Goal: Browse casually

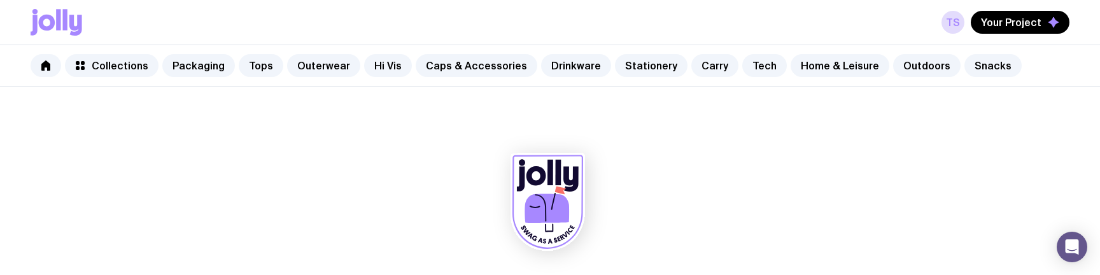
click at [69, 23] on icon at bounding box center [75, 25] width 13 height 21
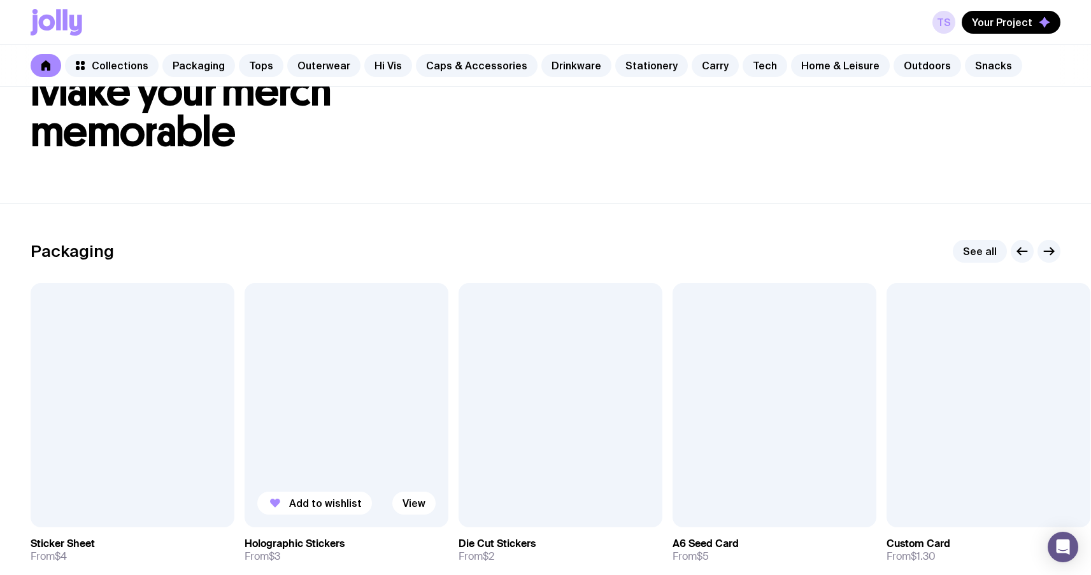
scroll to position [124, 0]
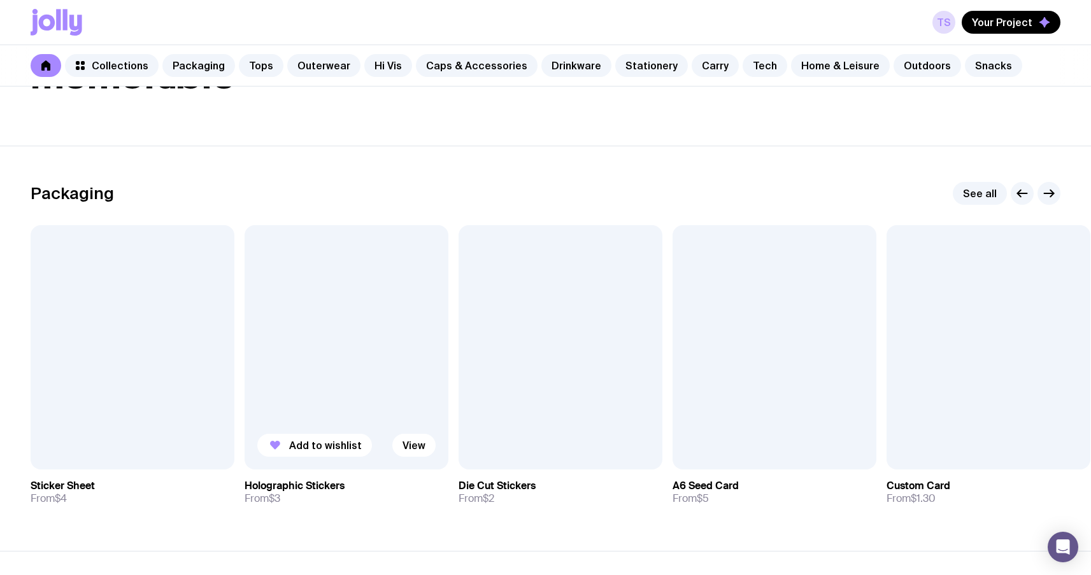
click at [341, 274] on div at bounding box center [346, 347] width 204 height 244
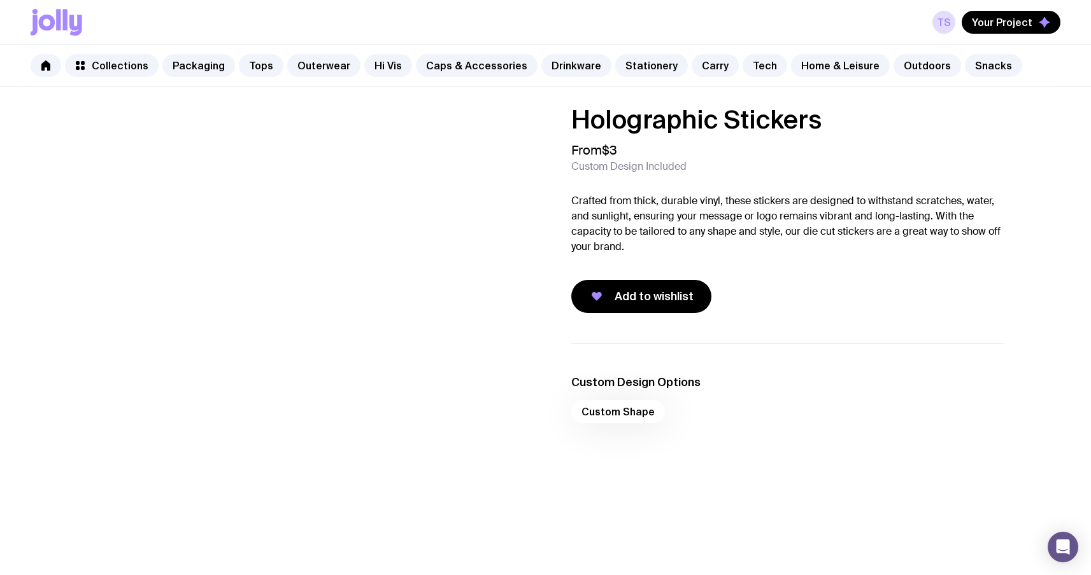
click at [63, 25] on icon at bounding box center [65, 19] width 4 height 21
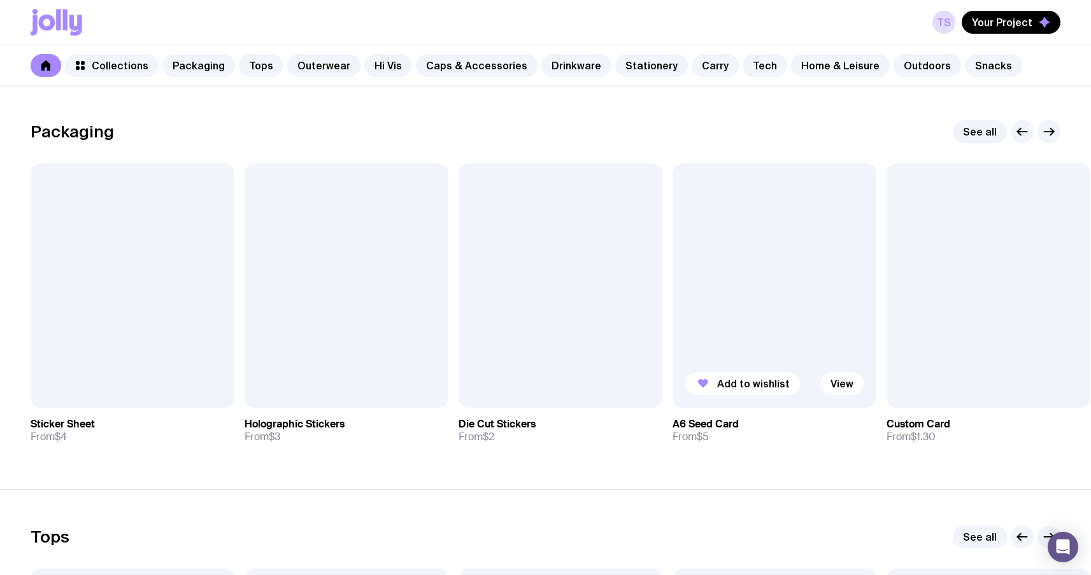
scroll to position [178, 0]
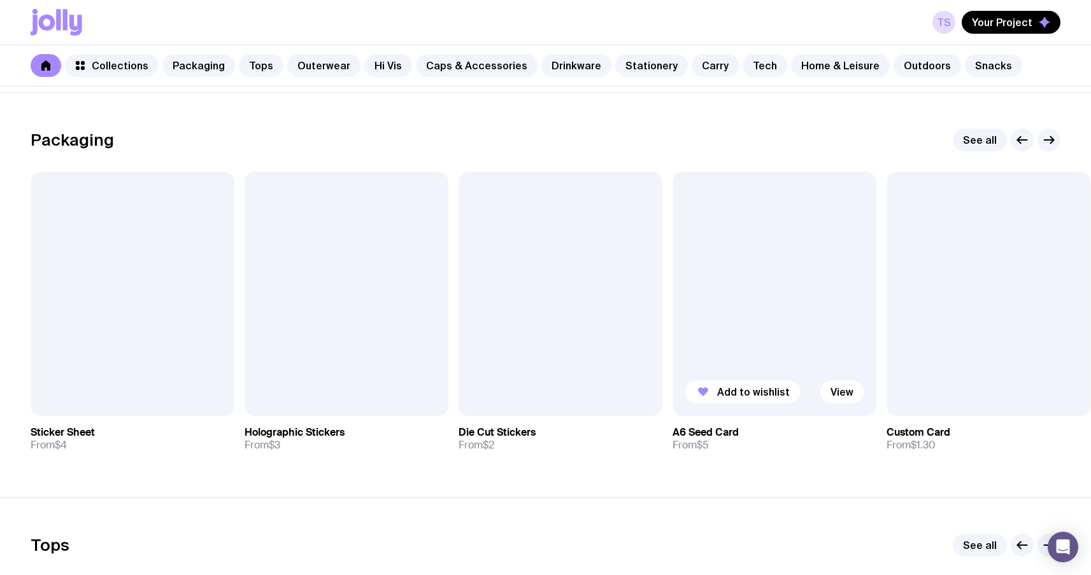
click at [765, 274] on div at bounding box center [774, 294] width 204 height 244
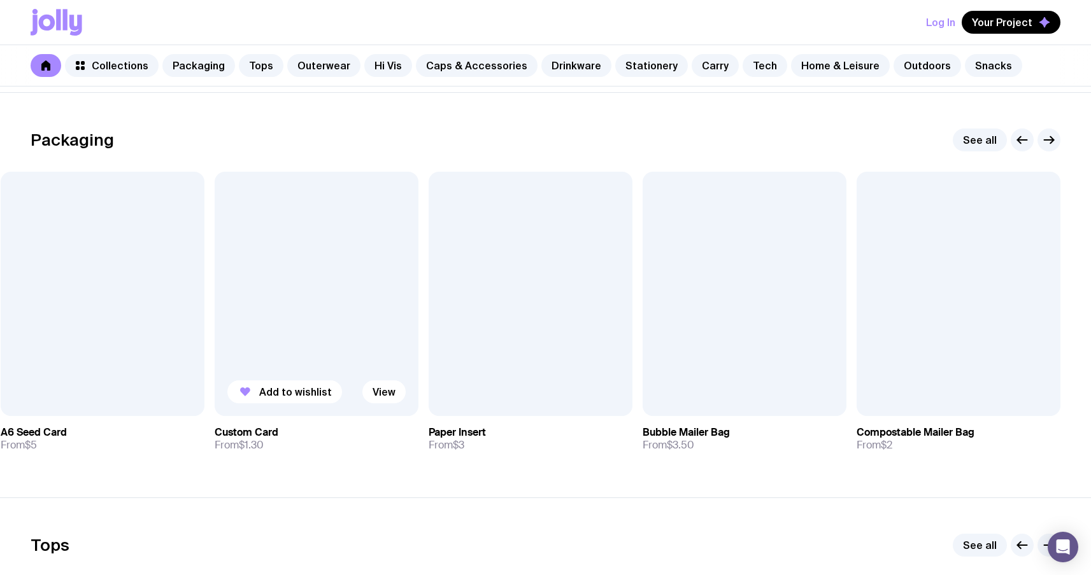
click at [281, 263] on div at bounding box center [317, 294] width 204 height 244
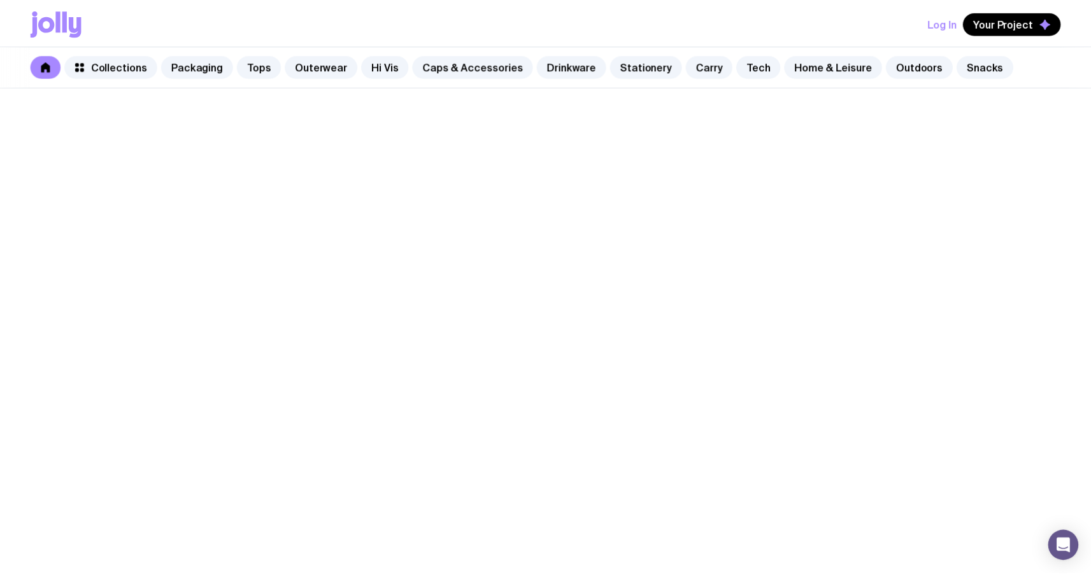
scroll to position [178, 0]
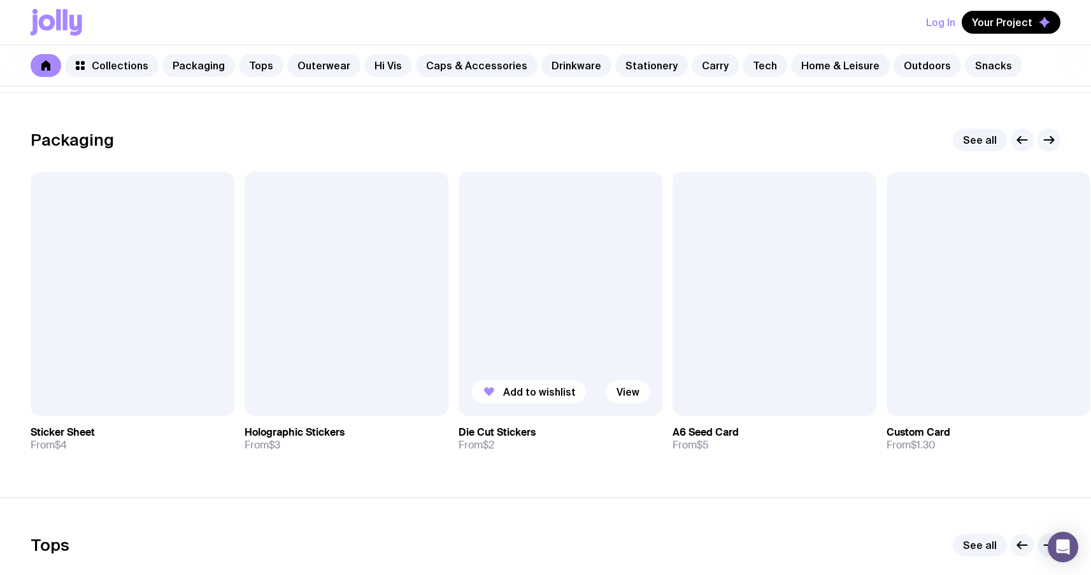
click at [528, 246] on div at bounding box center [560, 294] width 204 height 244
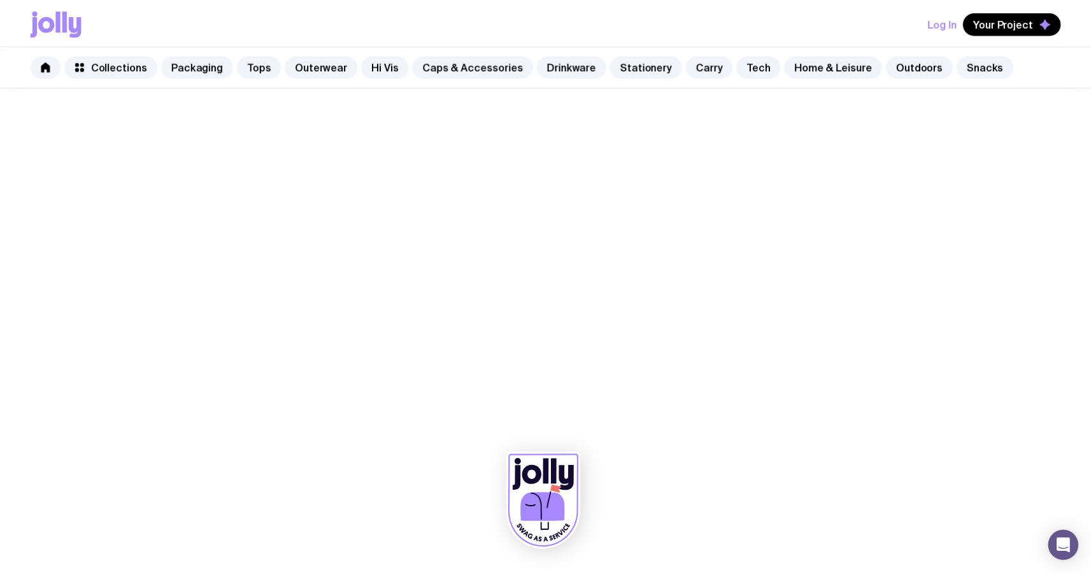
scroll to position [178, 0]
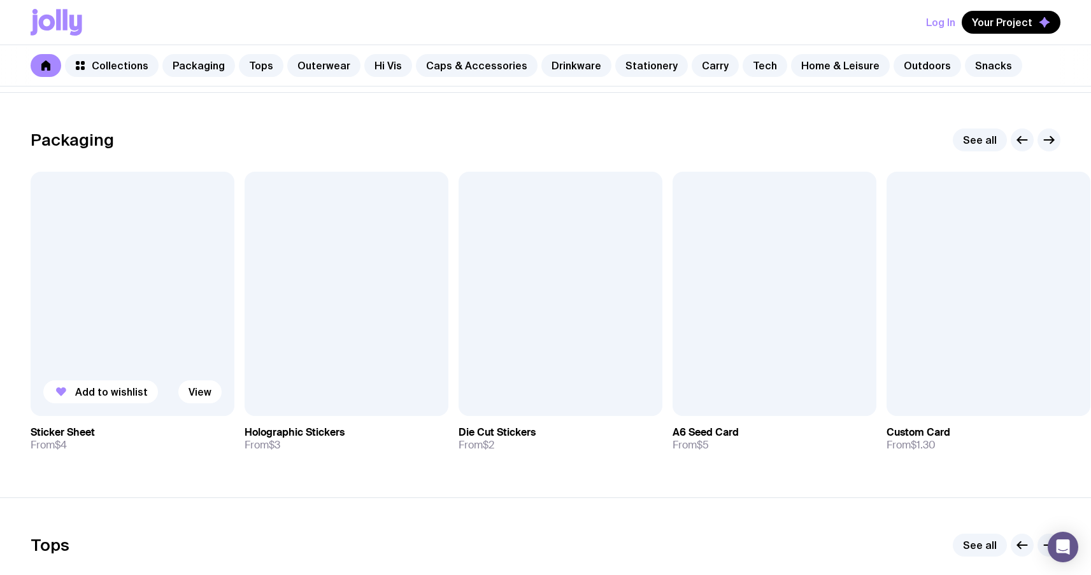
click at [138, 288] on div at bounding box center [133, 294] width 204 height 244
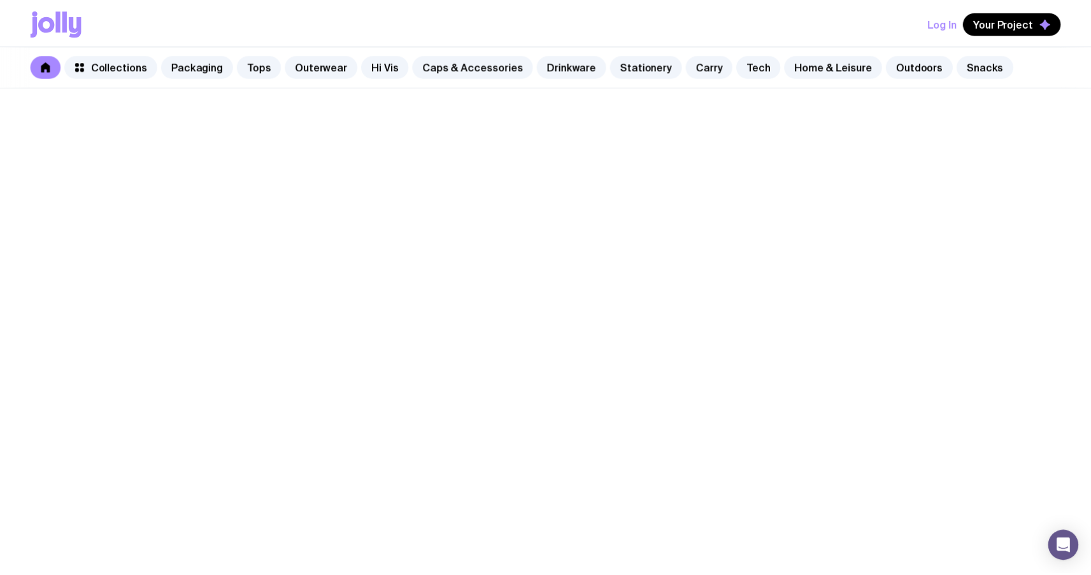
scroll to position [178, 0]
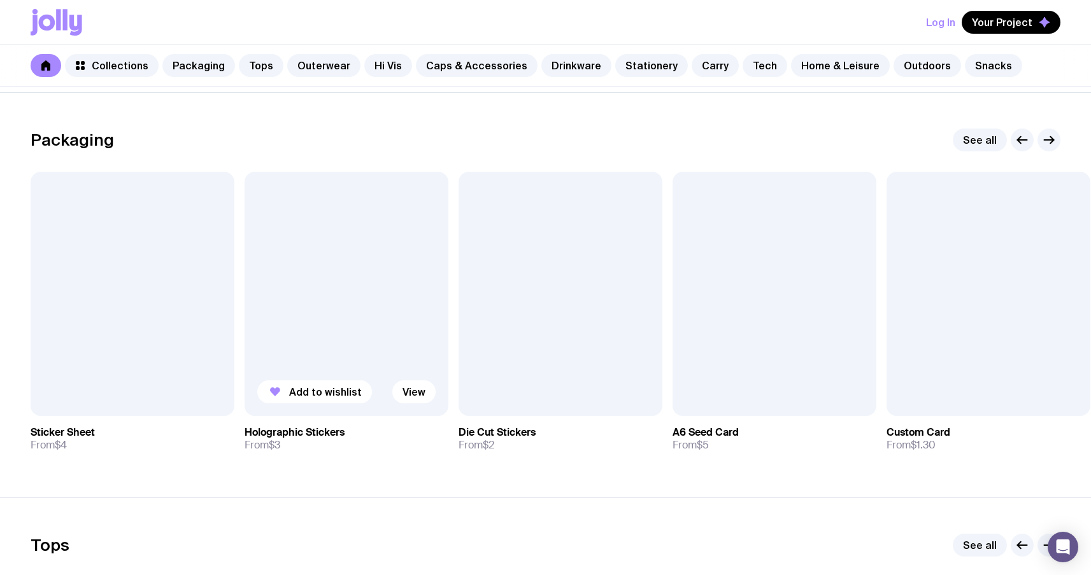
click at [360, 267] on div at bounding box center [346, 294] width 204 height 244
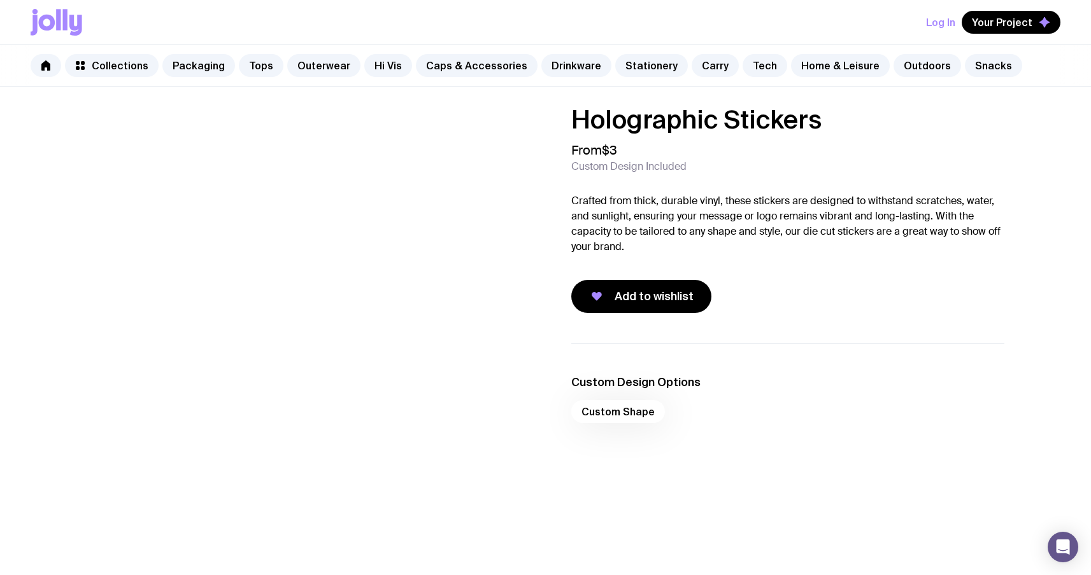
click at [71, 26] on icon at bounding box center [75, 25] width 13 height 21
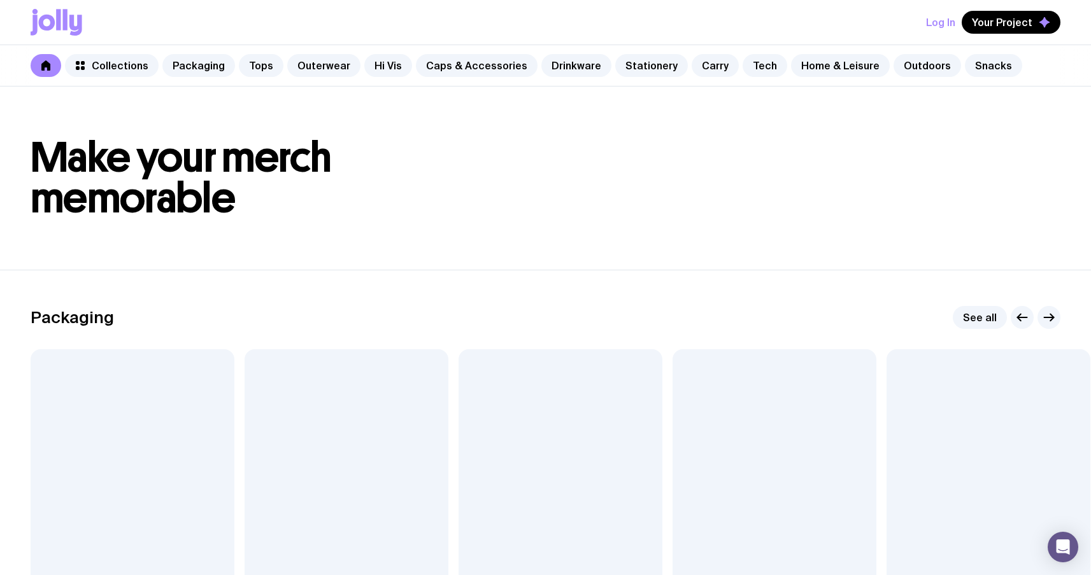
click at [122, 348] on div "Packaging See all Add to wishlist View Sticker Sheet From $4 Add to wishlist Vi…" at bounding box center [545, 473] width 1029 height 334
click at [137, 391] on div at bounding box center [133, 471] width 204 height 244
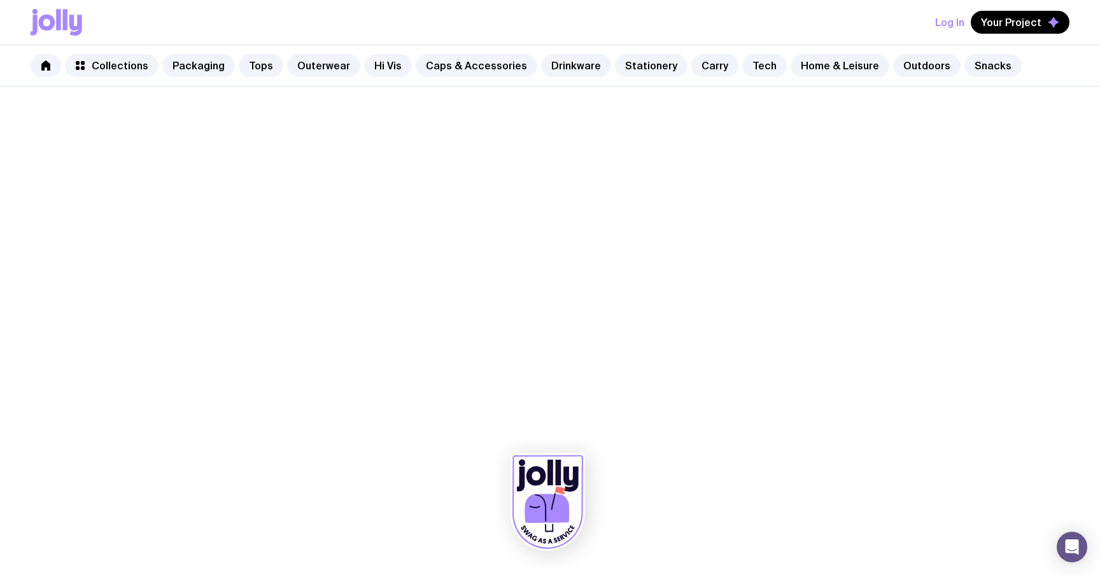
click at [54, 11] on icon at bounding box center [57, 22] width 52 height 27
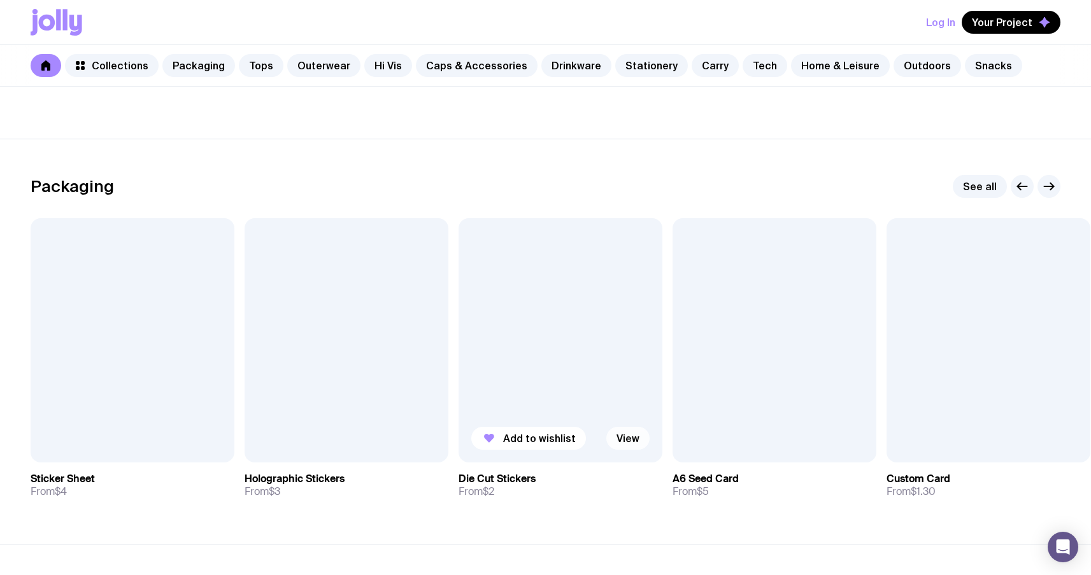
scroll to position [134, 0]
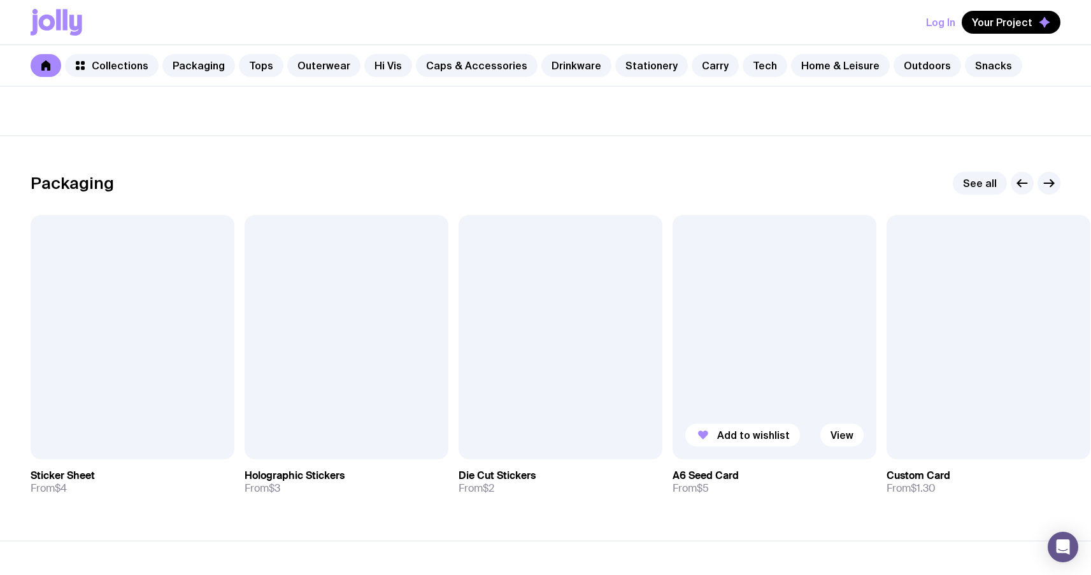
click at [810, 283] on div at bounding box center [774, 337] width 204 height 244
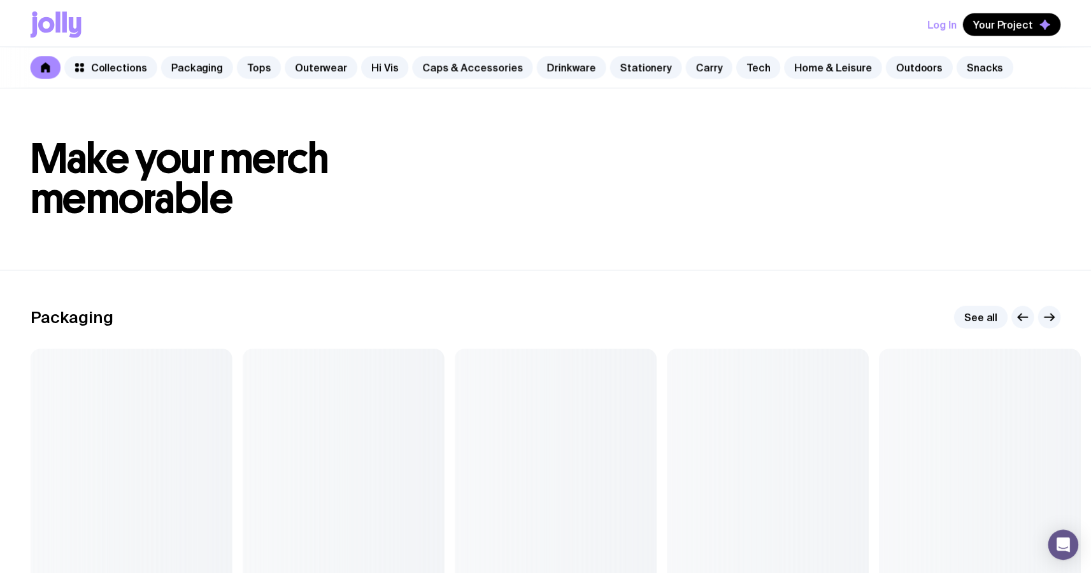
scroll to position [134, 0]
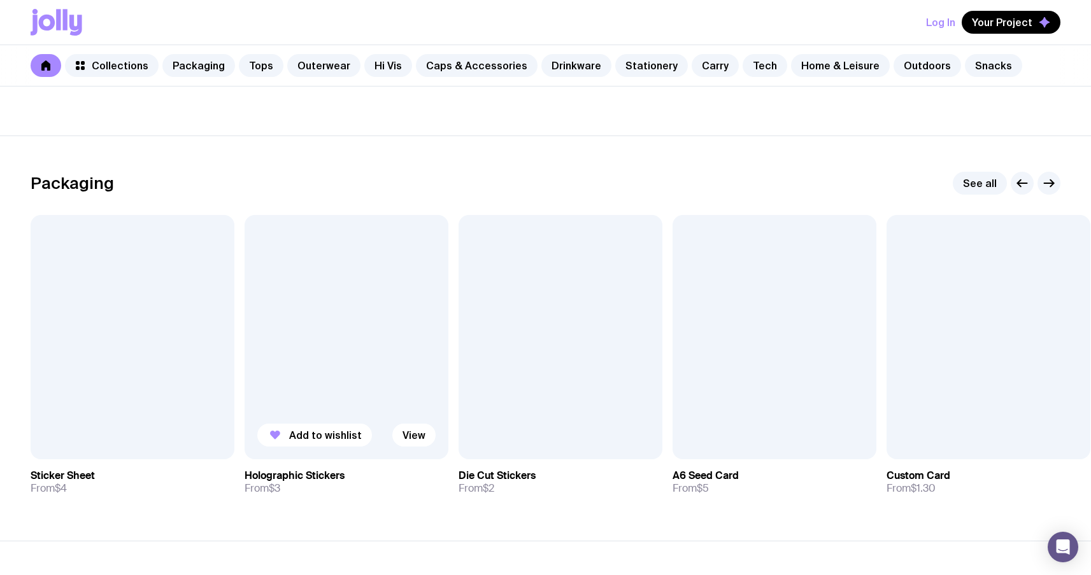
click at [407, 245] on div at bounding box center [346, 337] width 204 height 244
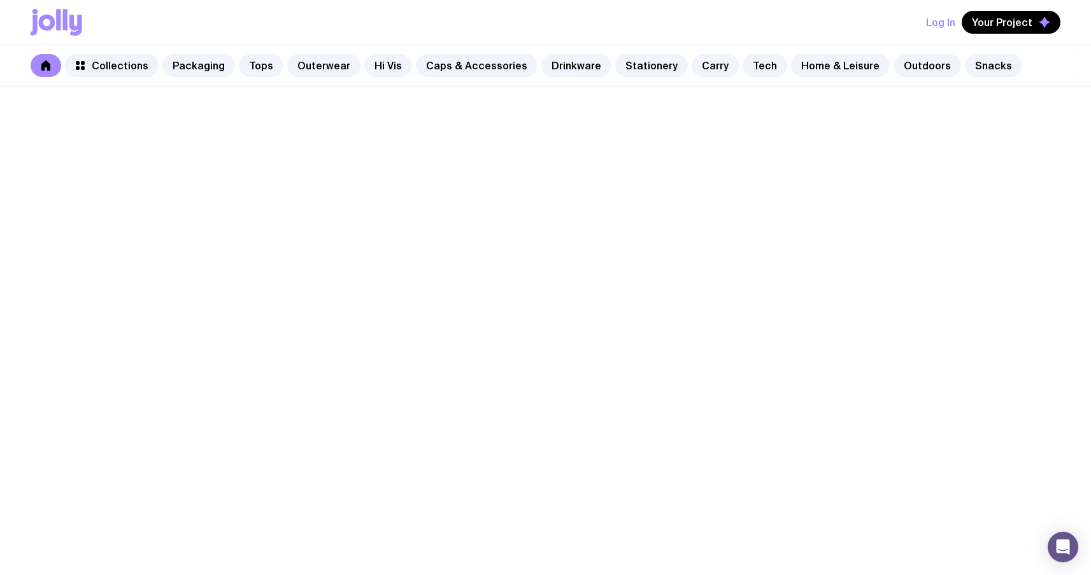
scroll to position [134, 0]
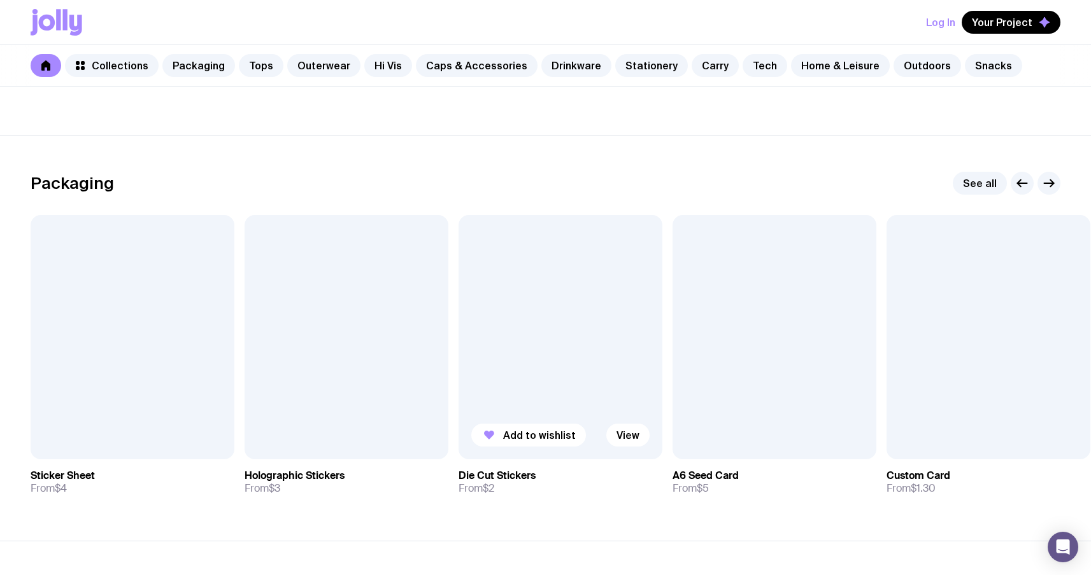
click at [563, 314] on div at bounding box center [560, 337] width 204 height 244
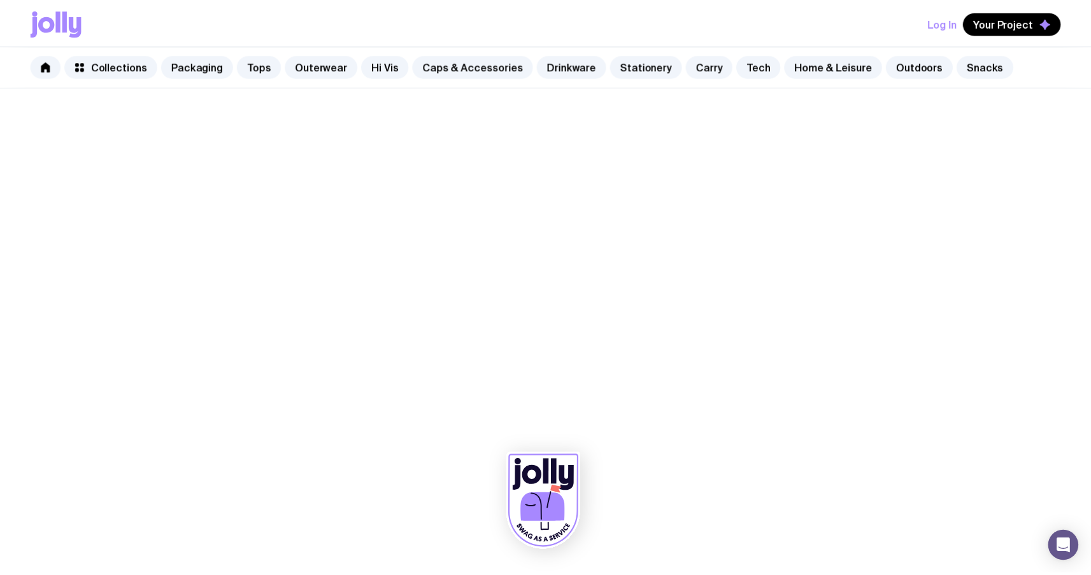
scroll to position [134, 0]
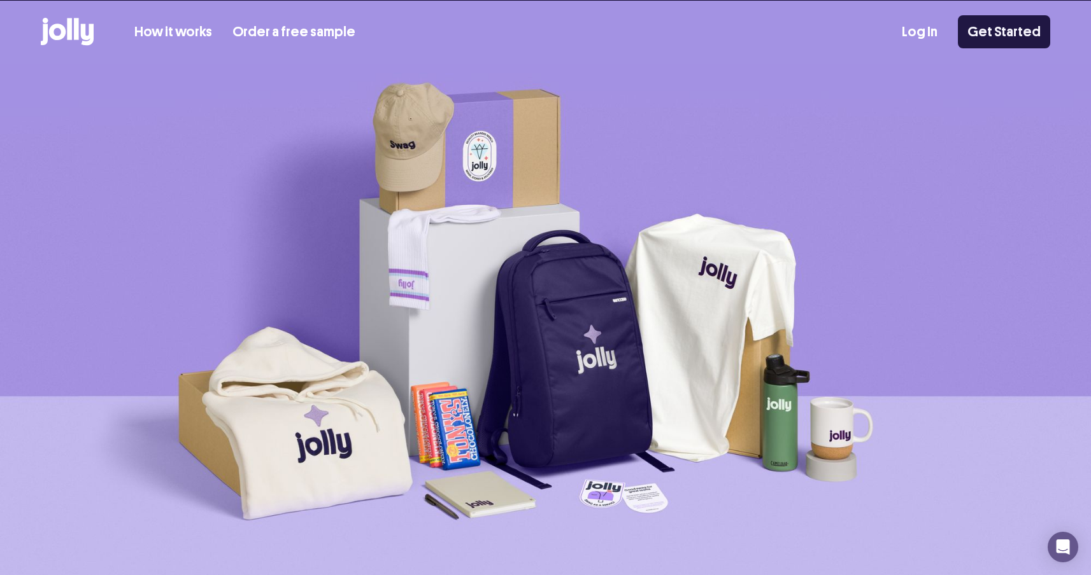
click at [1002, 38] on link "Get Started" at bounding box center [1003, 31] width 92 height 33
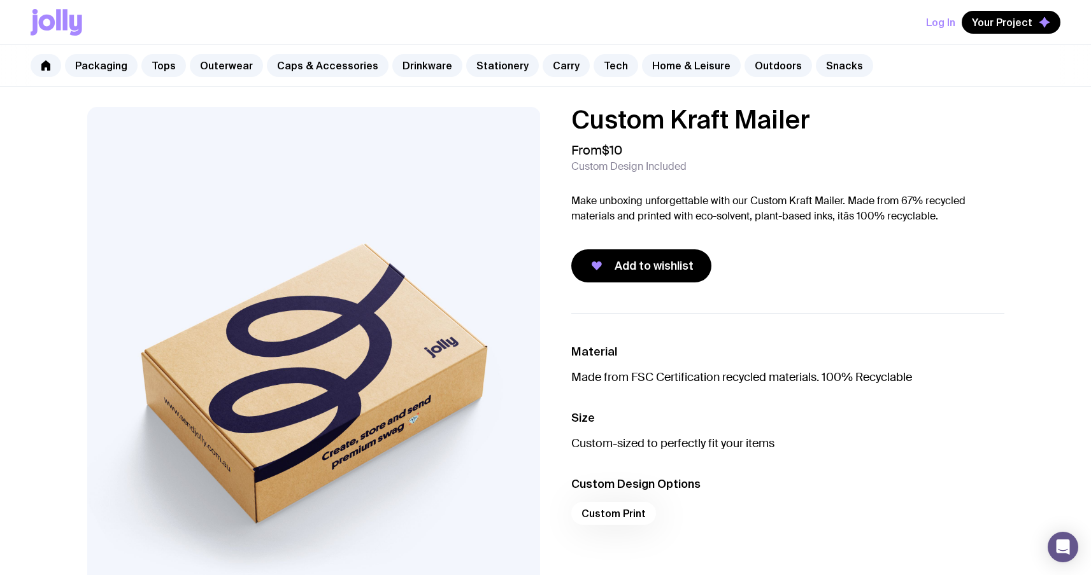
click at [786, 175] on div "Custom Kraft Mailer From $10 Custom Design Included Make unboxing unforgettable…" at bounding box center [787, 195] width 433 height 176
click at [53, 13] on icon at bounding box center [57, 22] width 52 height 27
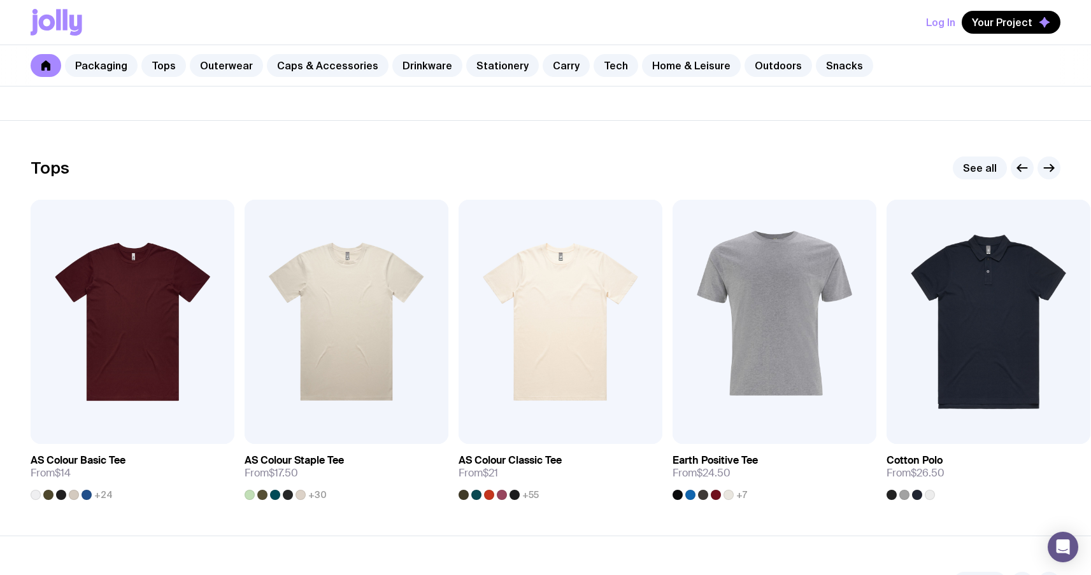
scroll to position [539, 0]
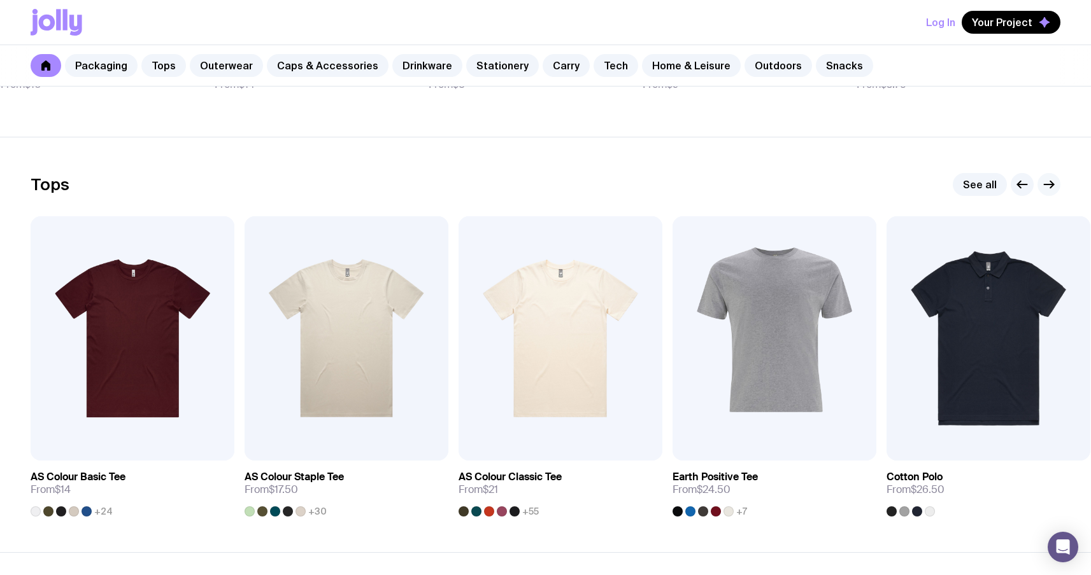
click at [1055, 179] on button "button" at bounding box center [1048, 184] width 23 height 23
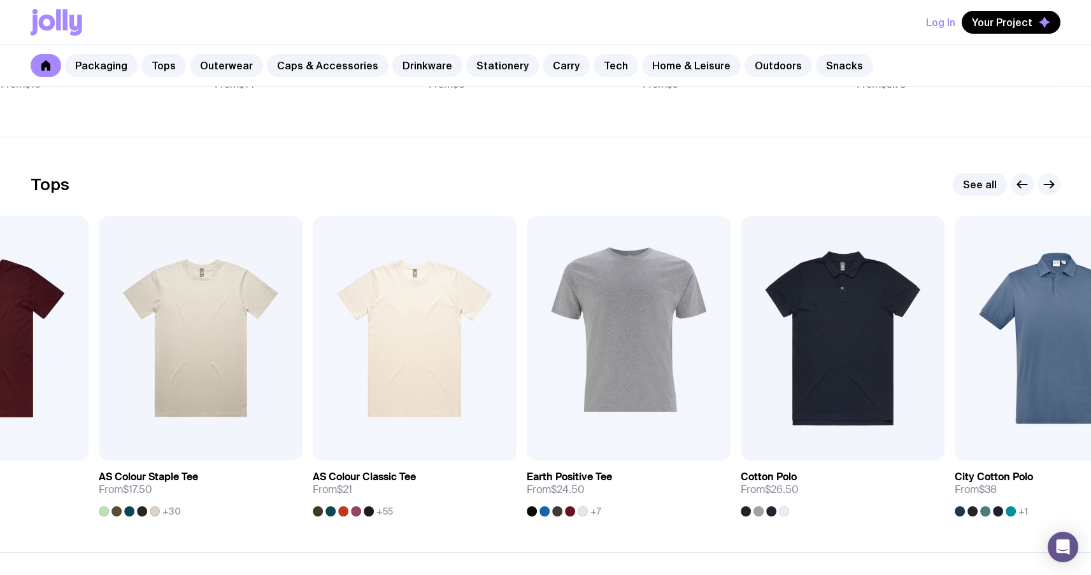
click at [1055, 179] on button "button" at bounding box center [1048, 184] width 23 height 23
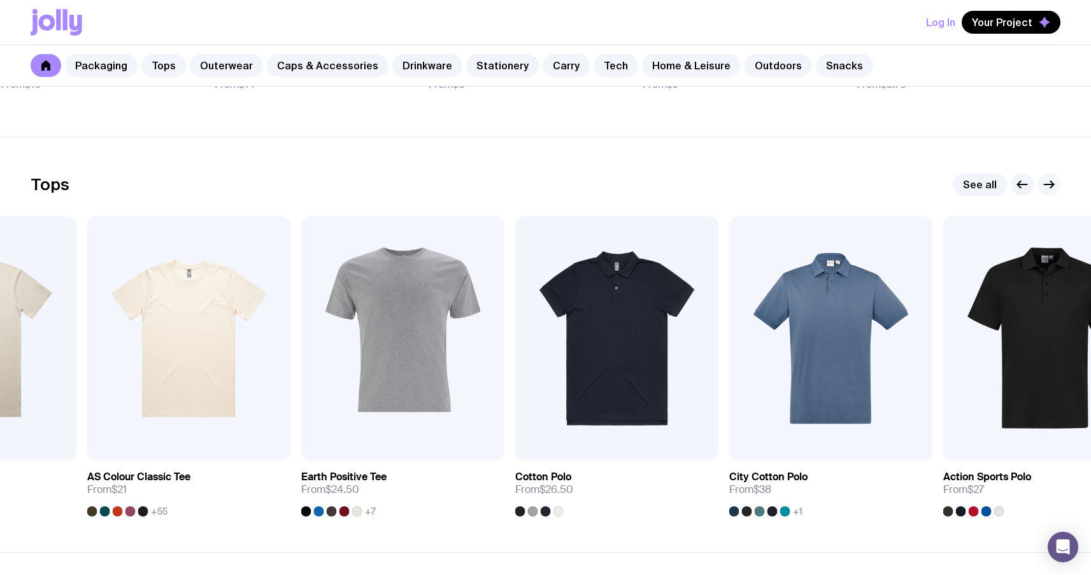
click at [1055, 179] on button "button" at bounding box center [1048, 184] width 23 height 23
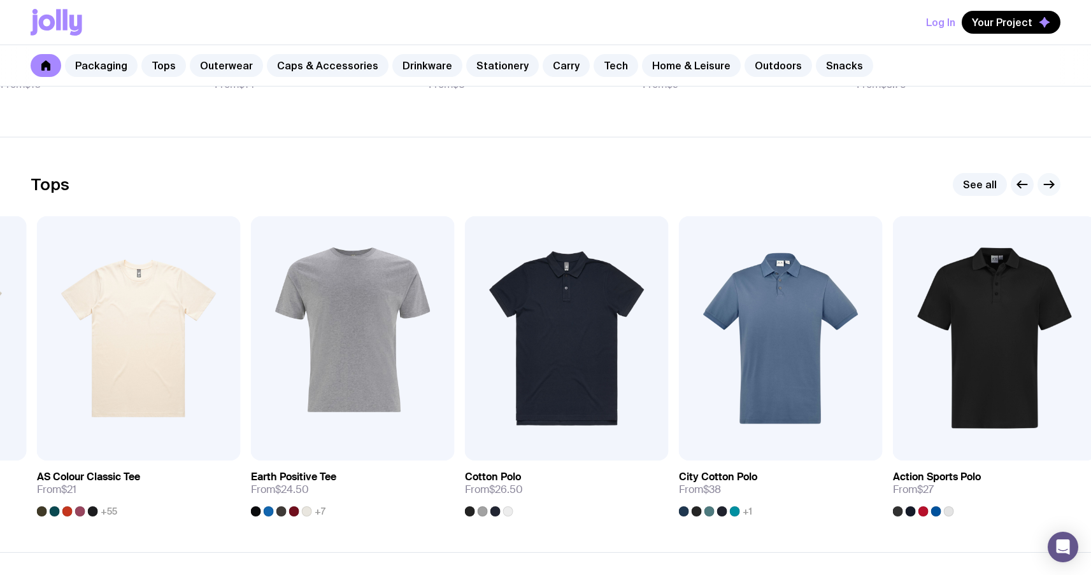
click at [1055, 179] on button "button" at bounding box center [1048, 184] width 23 height 23
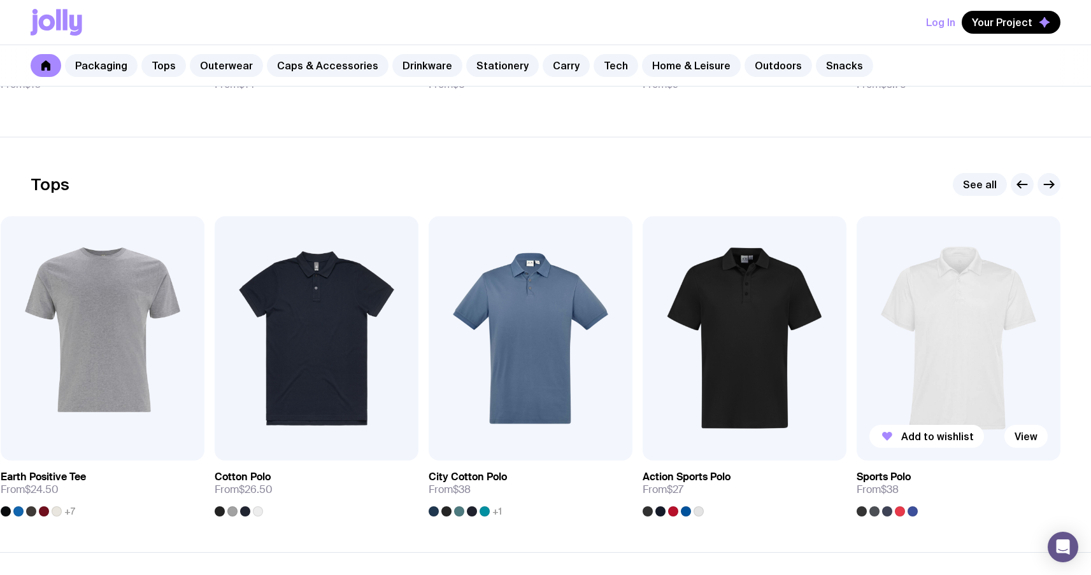
click at [927, 337] on img at bounding box center [958, 338] width 204 height 244
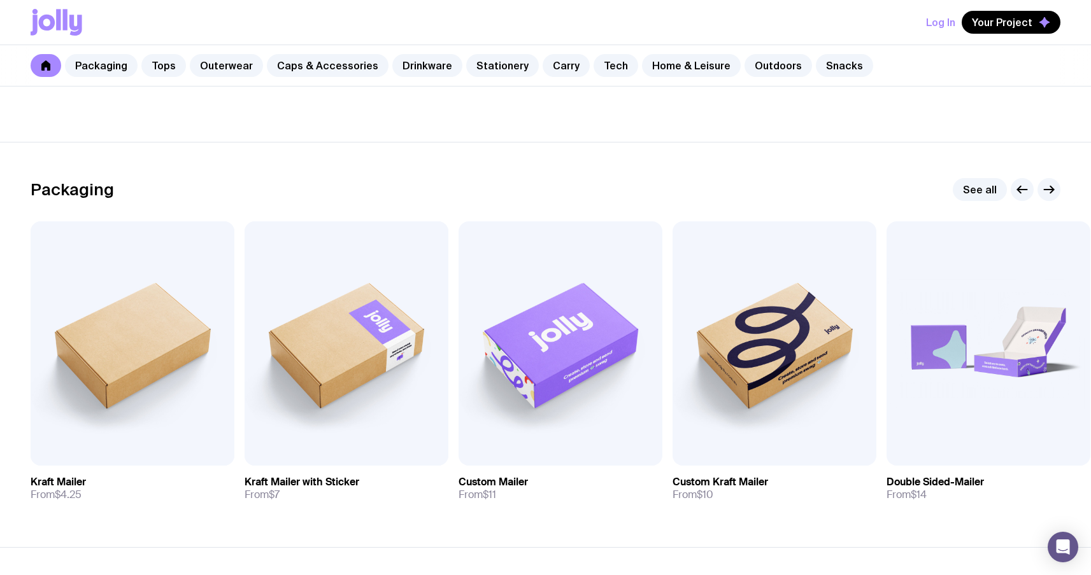
scroll to position [127, 0]
click at [1052, 192] on icon "button" at bounding box center [1051, 190] width 3 height 7
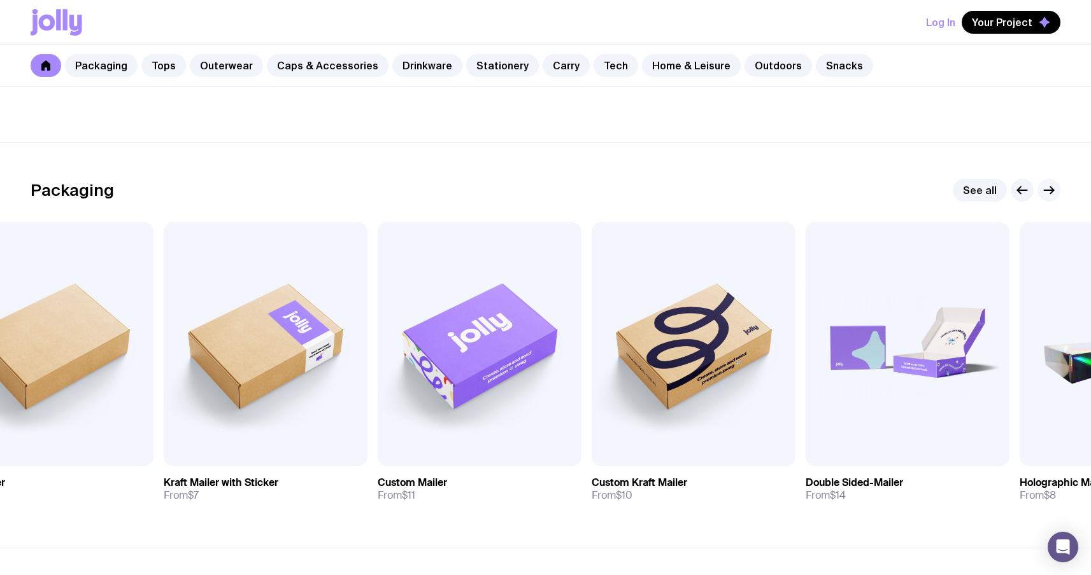
click at [1052, 192] on icon "button" at bounding box center [1051, 190] width 3 height 7
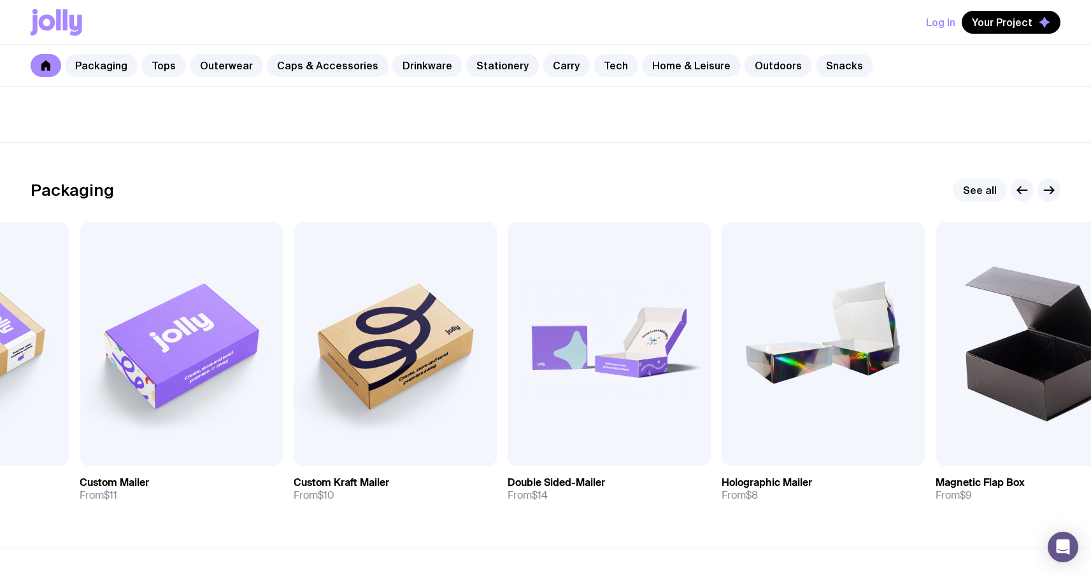
click at [982, 192] on link "See all" at bounding box center [979, 190] width 54 height 23
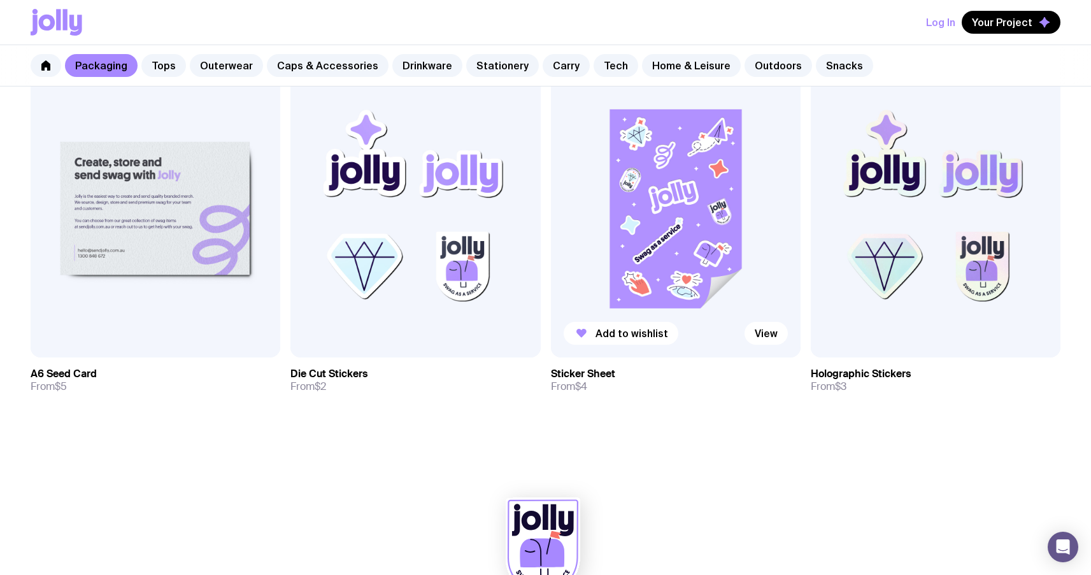
scroll to position [1365, 0]
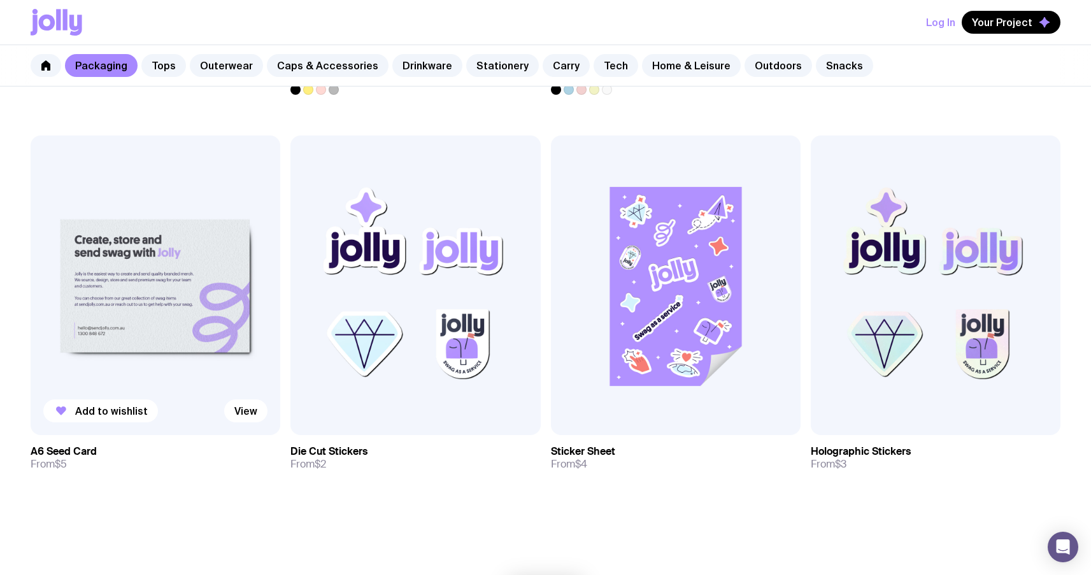
click at [186, 302] on img at bounding box center [156, 286] width 250 height 300
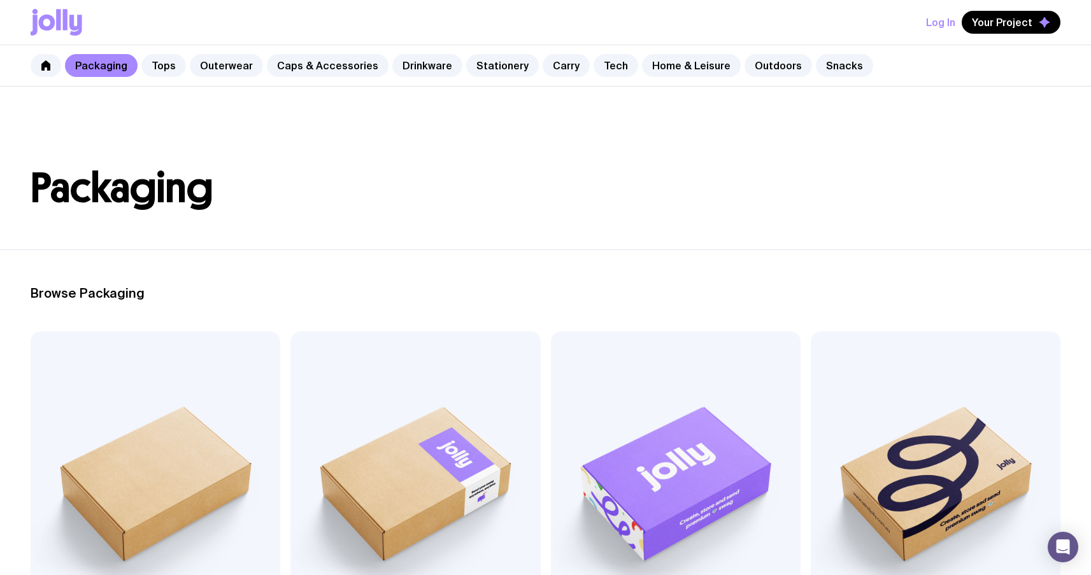
click at [486, 183] on h1 "Packaging" at bounding box center [545, 188] width 1029 height 41
click at [160, 55] on link "Tops" at bounding box center [163, 65] width 45 height 23
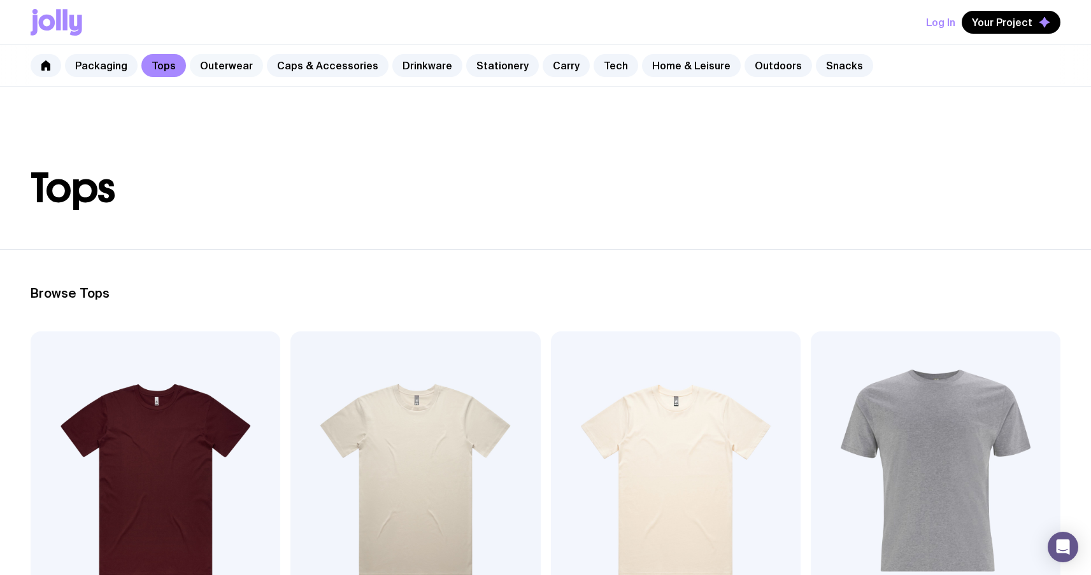
click at [218, 61] on link "Outerwear" at bounding box center [226, 65] width 73 height 23
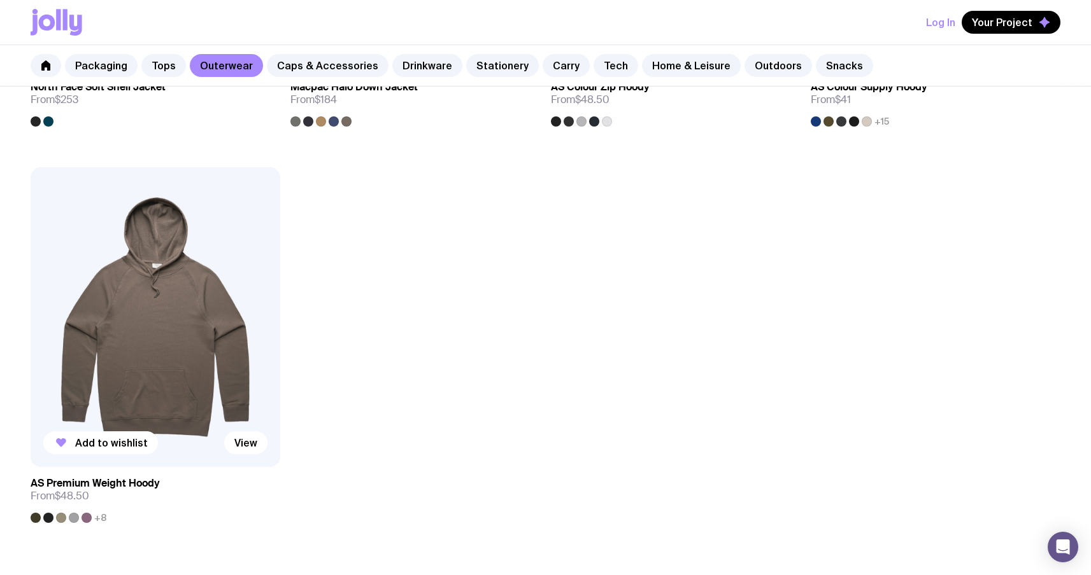
scroll to position [2141, 0]
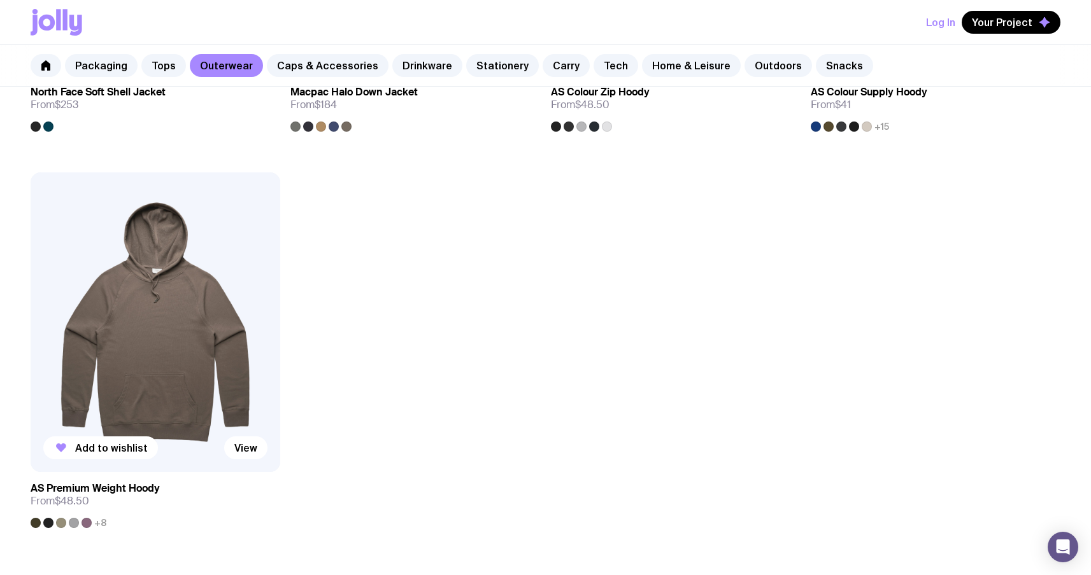
click at [196, 333] on img at bounding box center [156, 323] width 250 height 300
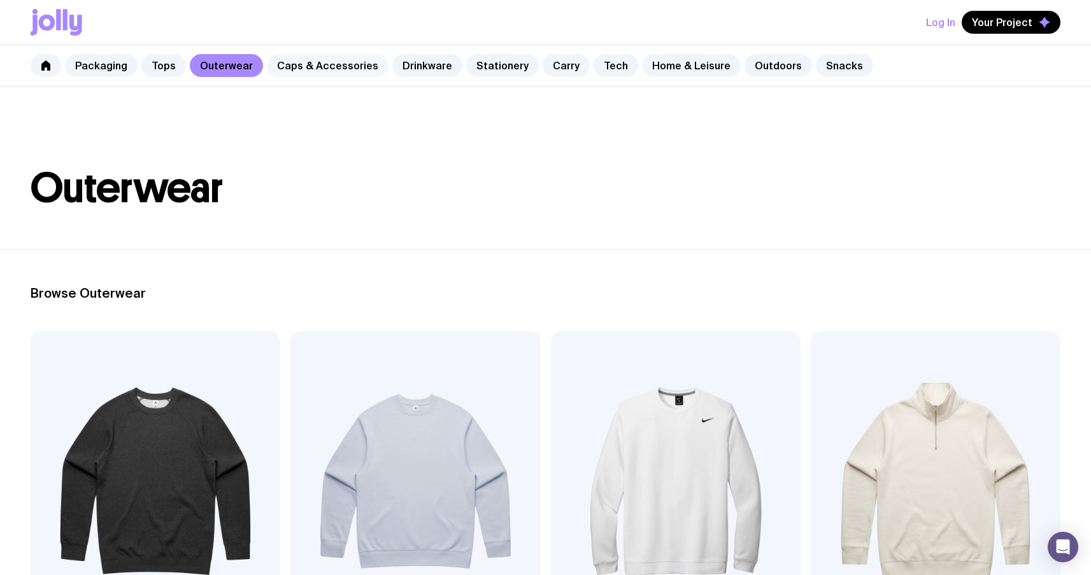
click at [335, 67] on link "Caps & Accessories" at bounding box center [328, 65] width 122 height 23
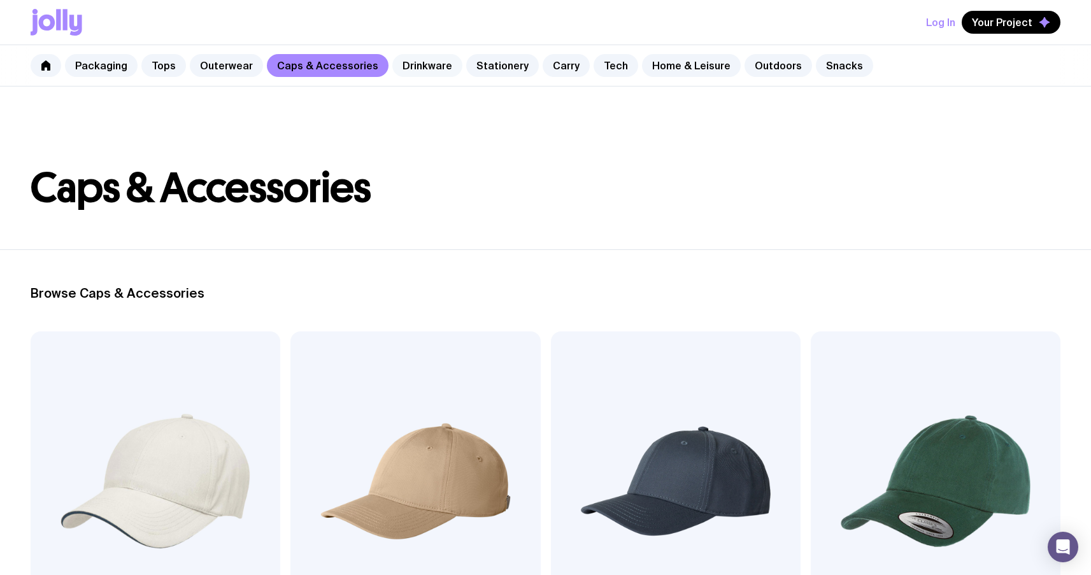
click at [414, 65] on link "Drinkware" at bounding box center [427, 65] width 70 height 23
